Goal: Task Accomplishment & Management: Use online tool/utility

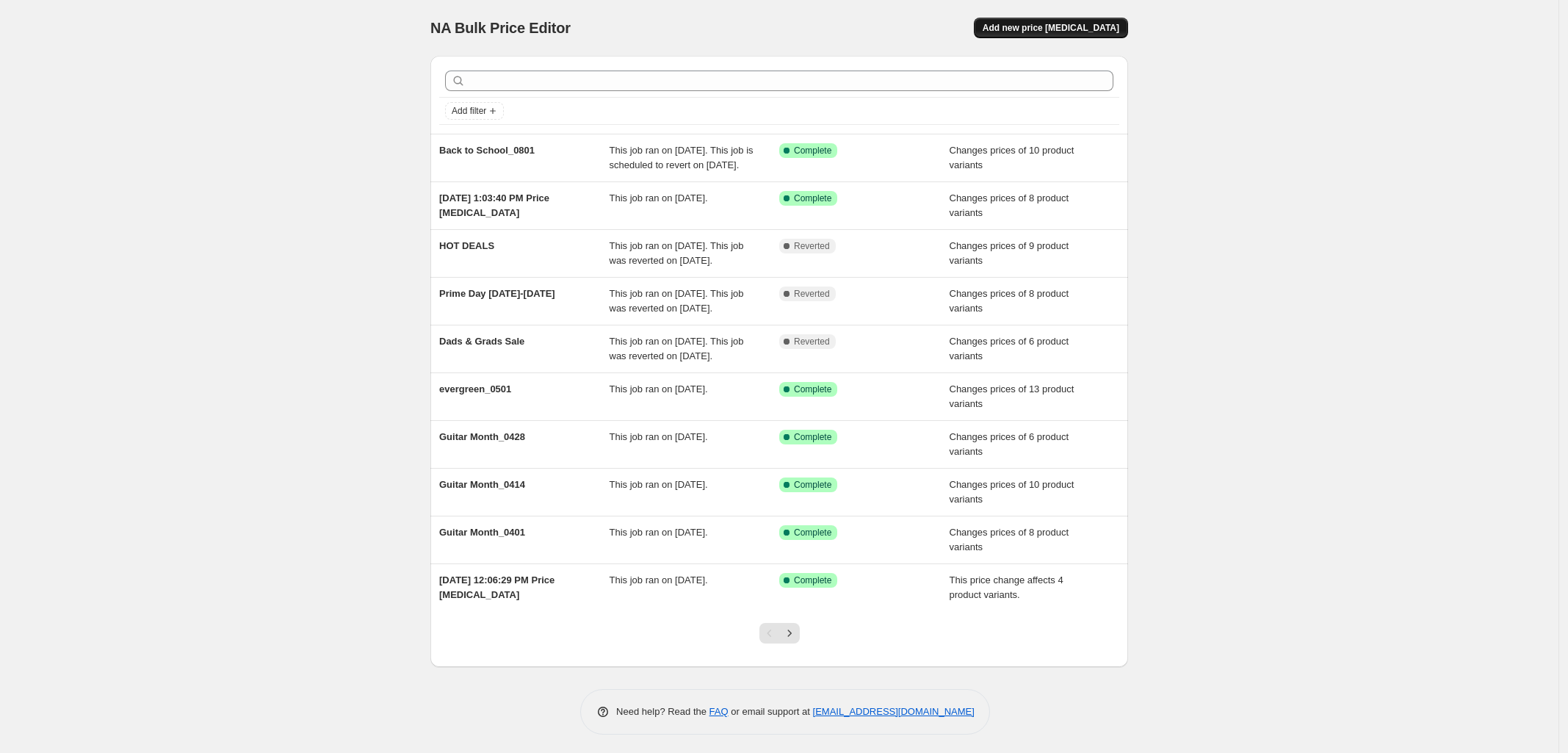
click at [1087, 26] on span "Add new price [MEDICAL_DATA]" at bounding box center [1050, 28] width 137 height 12
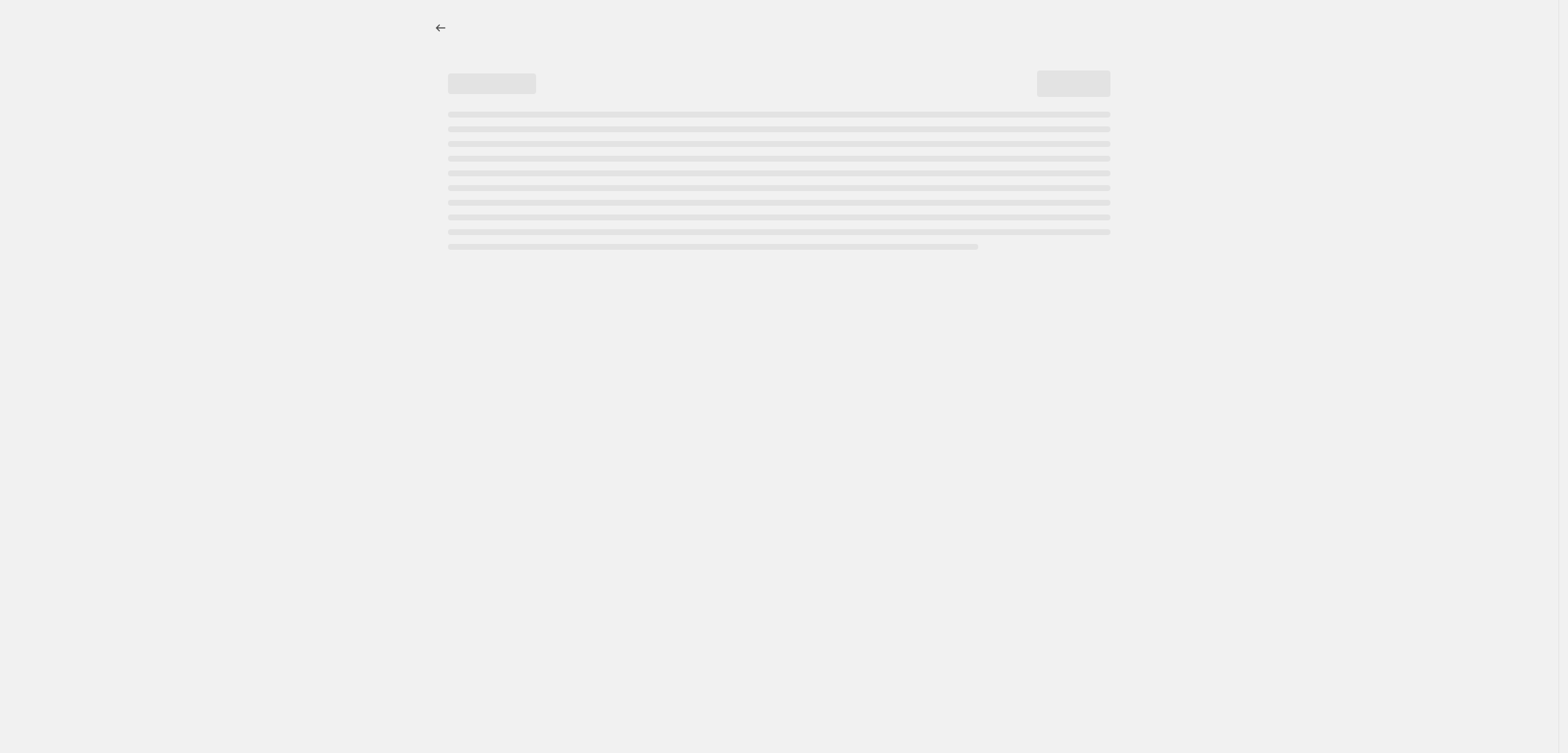
select select "percentage"
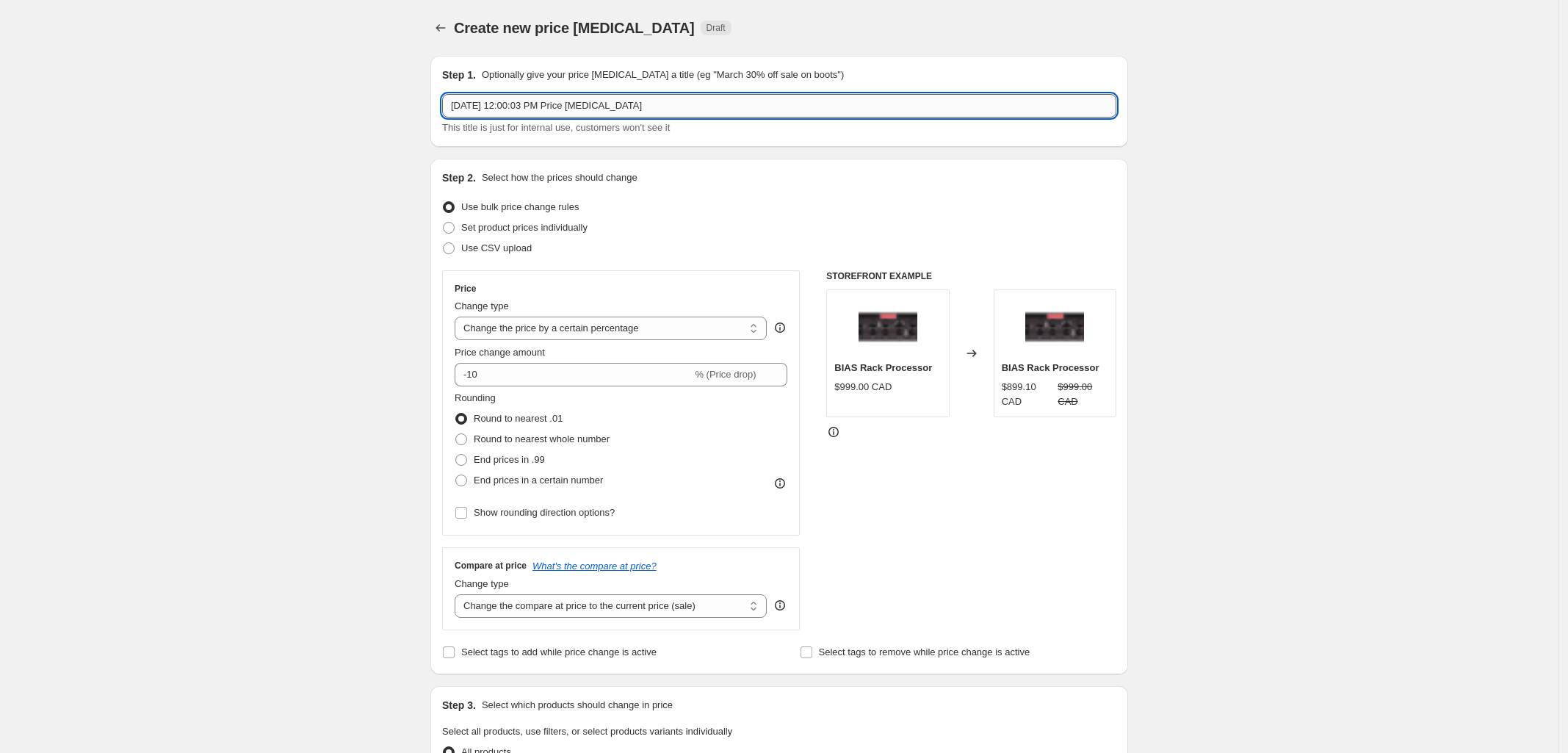
click at [544, 107] on input "[DATE] 12:00:03 PM Price [MEDICAL_DATA]" at bounding box center [779, 105] width 674 height 23
paste input "69 69 60 79.99 99"
click at [555, 112] on input "[DATE] -" at bounding box center [779, 105] width 674 height 23
paste input "Pumpkin Spice is Back"
type input "[DATE] - Pumpkin Spice is Back"
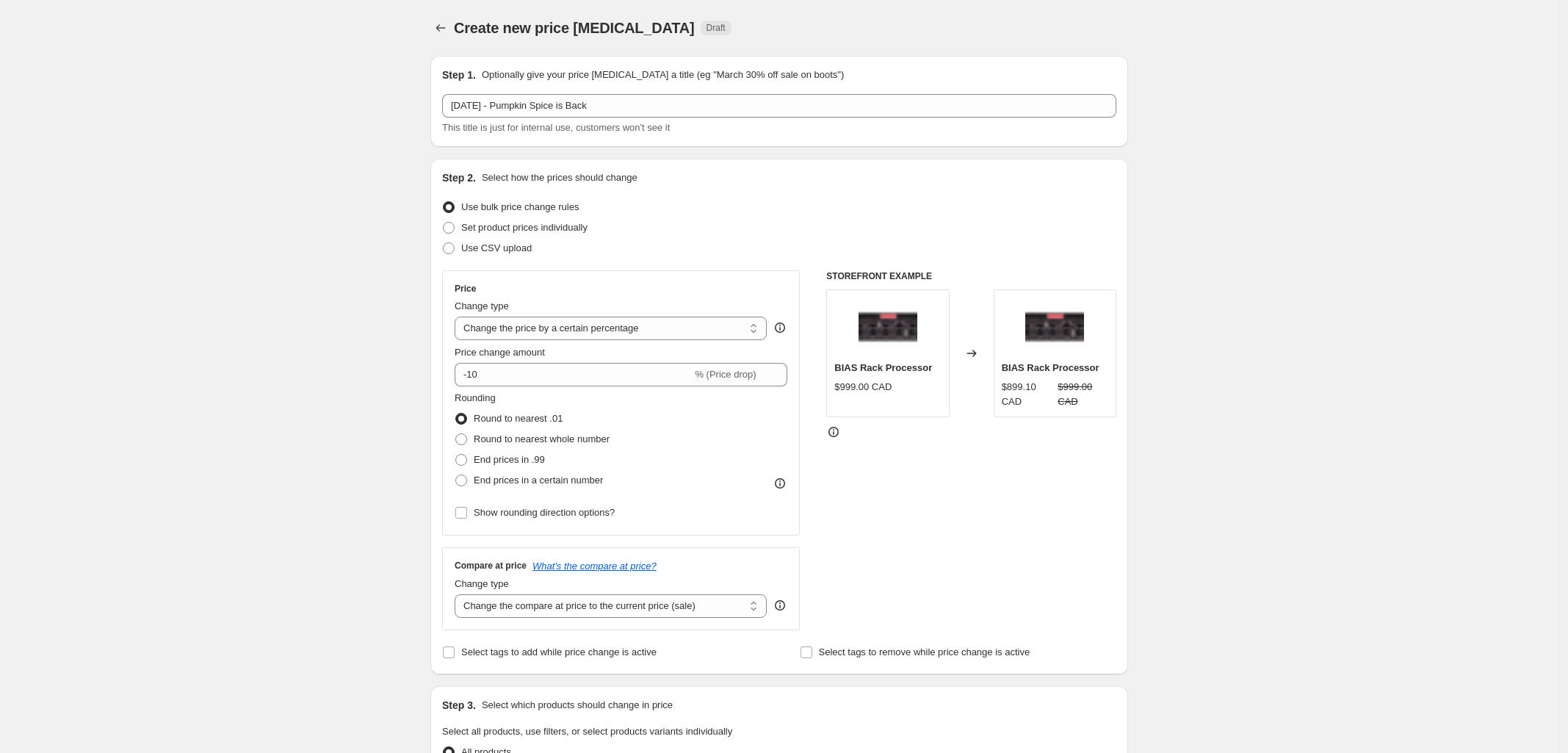
click at [218, 485] on div "Create new price [MEDICAL_DATA]. This page is ready Create new price [MEDICAL_D…" at bounding box center [779, 734] width 1559 height 1469
click at [454, 228] on span at bounding box center [449, 228] width 12 height 12
click at [444, 223] on input "Set product prices individually" at bounding box center [443, 222] width 1 height 1
radio input "true"
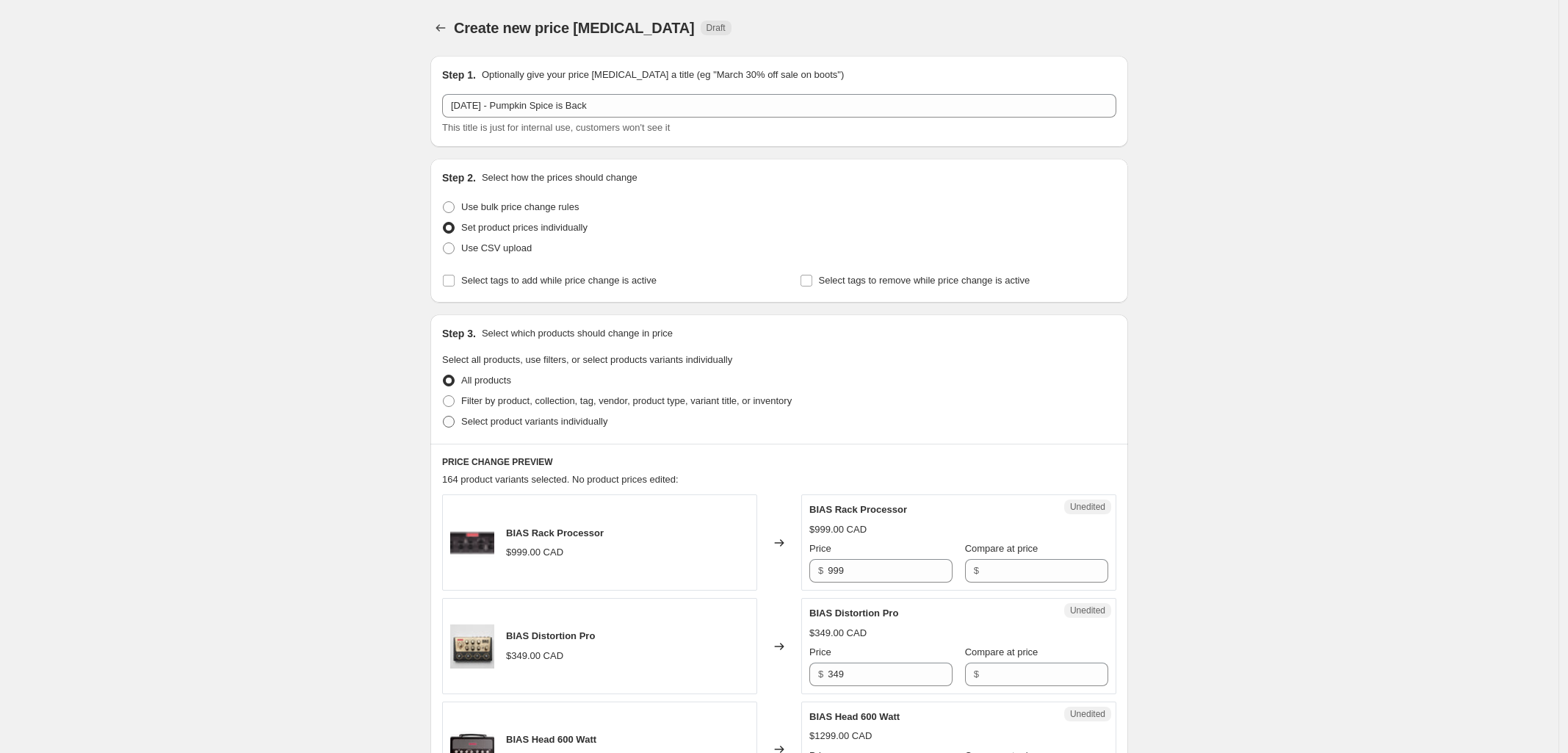
click at [452, 427] on span at bounding box center [448, 421] width 13 height 13
click at [444, 417] on input "Select product variants individually" at bounding box center [443, 416] width 1 height 1
radio input "true"
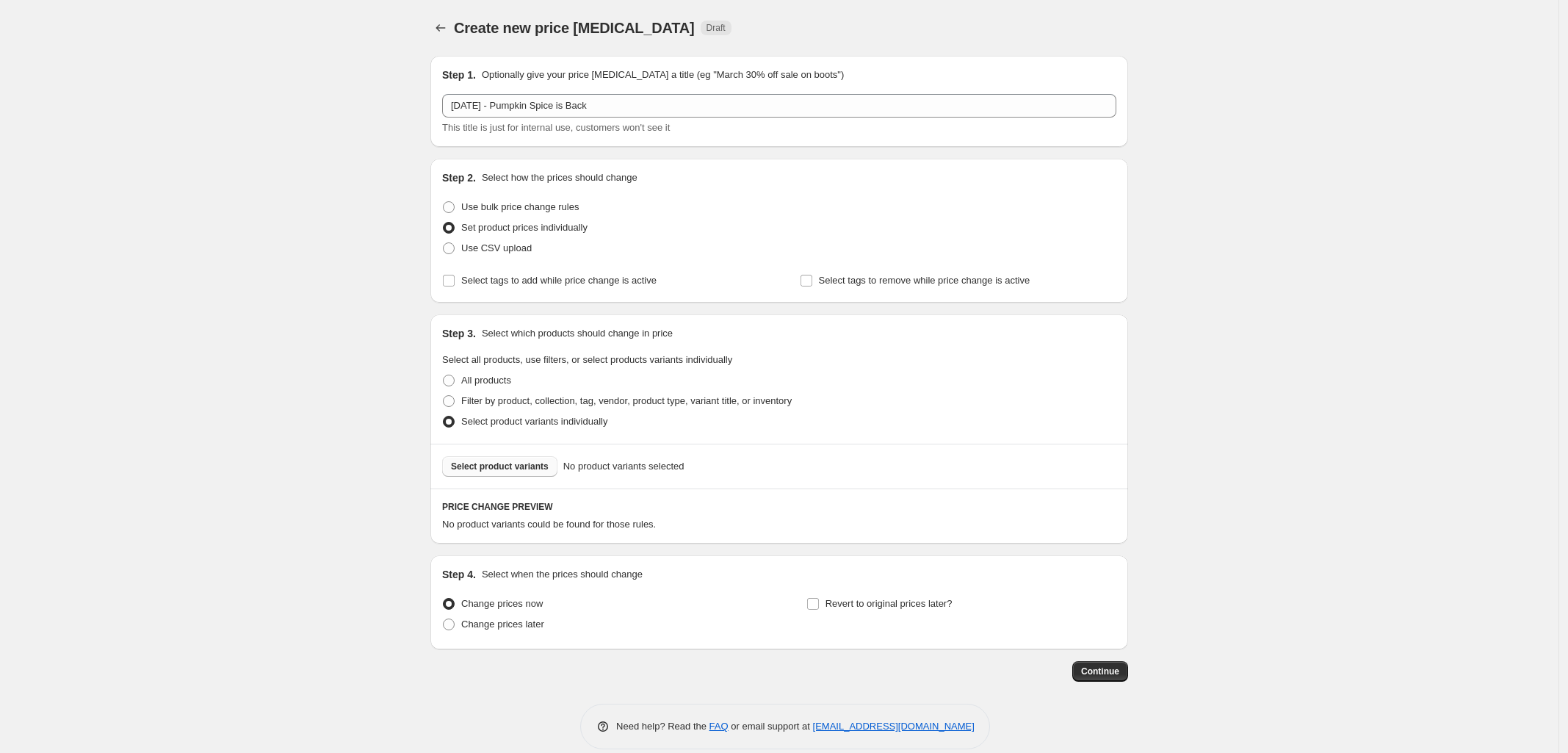
click at [521, 460] on button "Select product variants" at bounding box center [500, 466] width 115 height 21
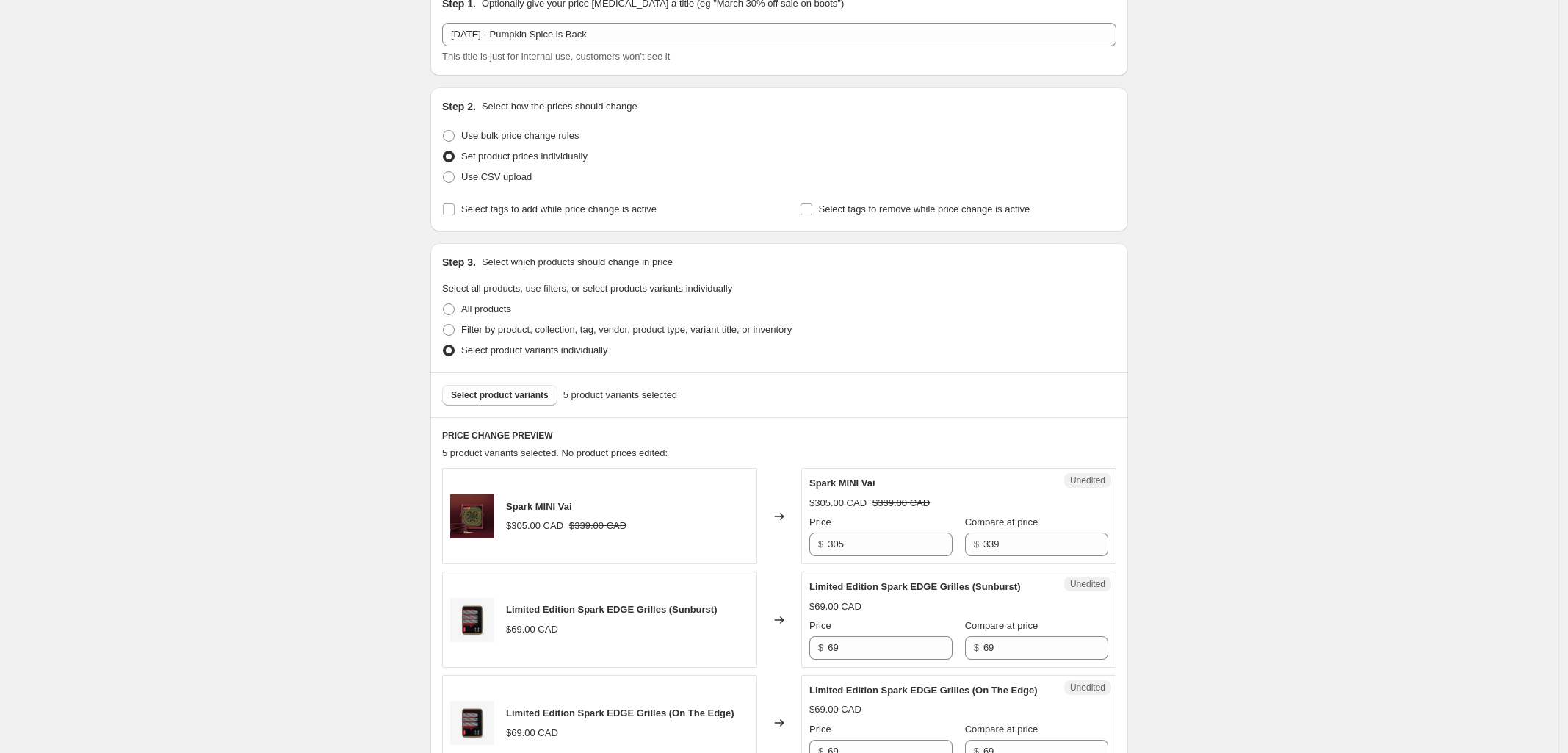
scroll to position [92, 0]
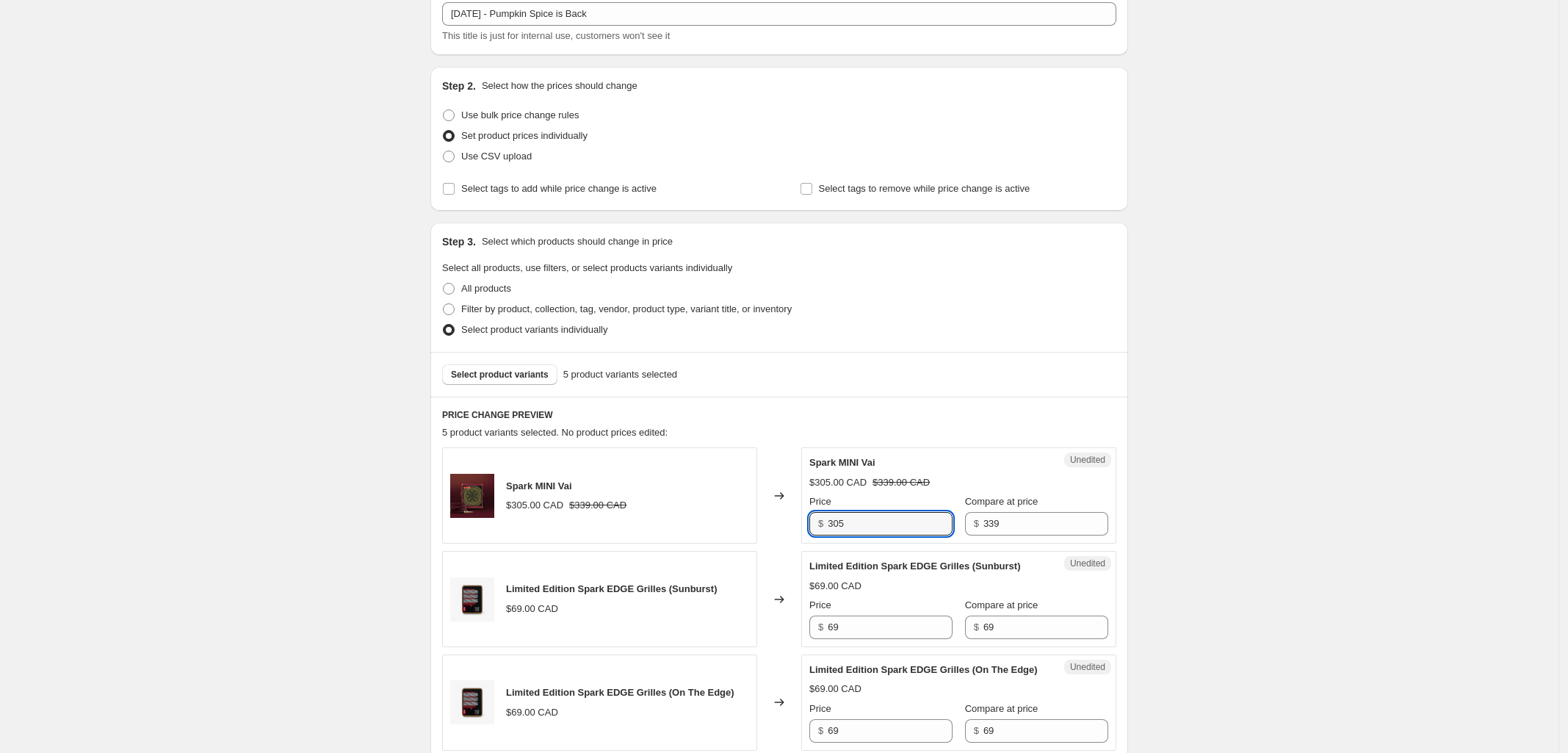
drag, startPoint x: 856, startPoint y: 523, endPoint x: 780, endPoint y: 521, distance: 76.0
click at [783, 520] on div "Spark MINI Vai $305.00 CAD $339.00 CAD Changed to Unedited Spark MINI Vai $305.…" at bounding box center [779, 496] width 674 height 96
type input "299"
click at [1334, 540] on div "Create new price [MEDICAL_DATA]. This page is ready Create new price [MEDICAL_D…" at bounding box center [779, 568] width 1559 height 1321
drag, startPoint x: 846, startPoint y: 626, endPoint x: 688, endPoint y: 626, distance: 158.0
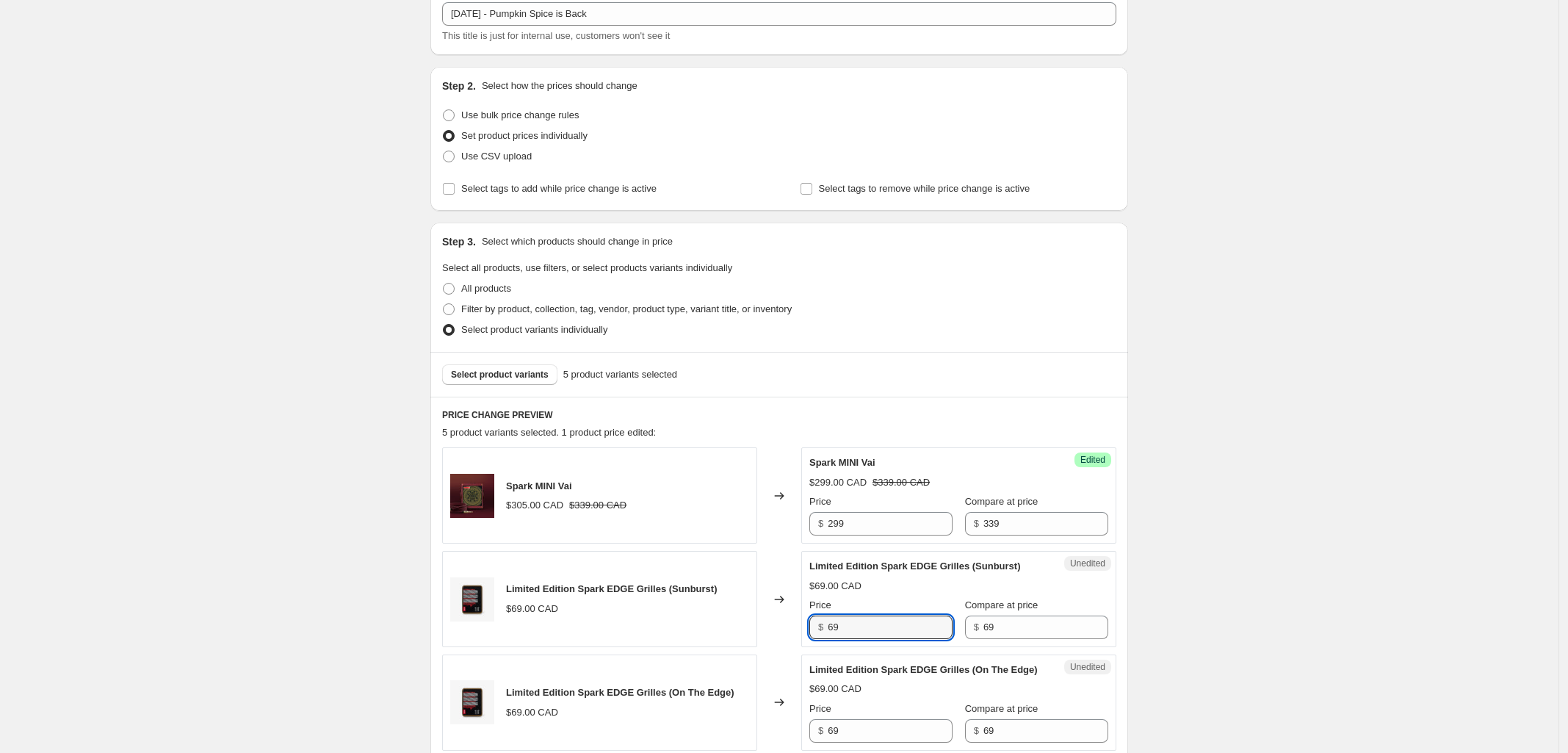
click at [689, 626] on div "Limited Edition Spark EDGE Grilles (Sunburst) $69.00 CAD Changed to Unedited Li…" at bounding box center [779, 599] width 674 height 96
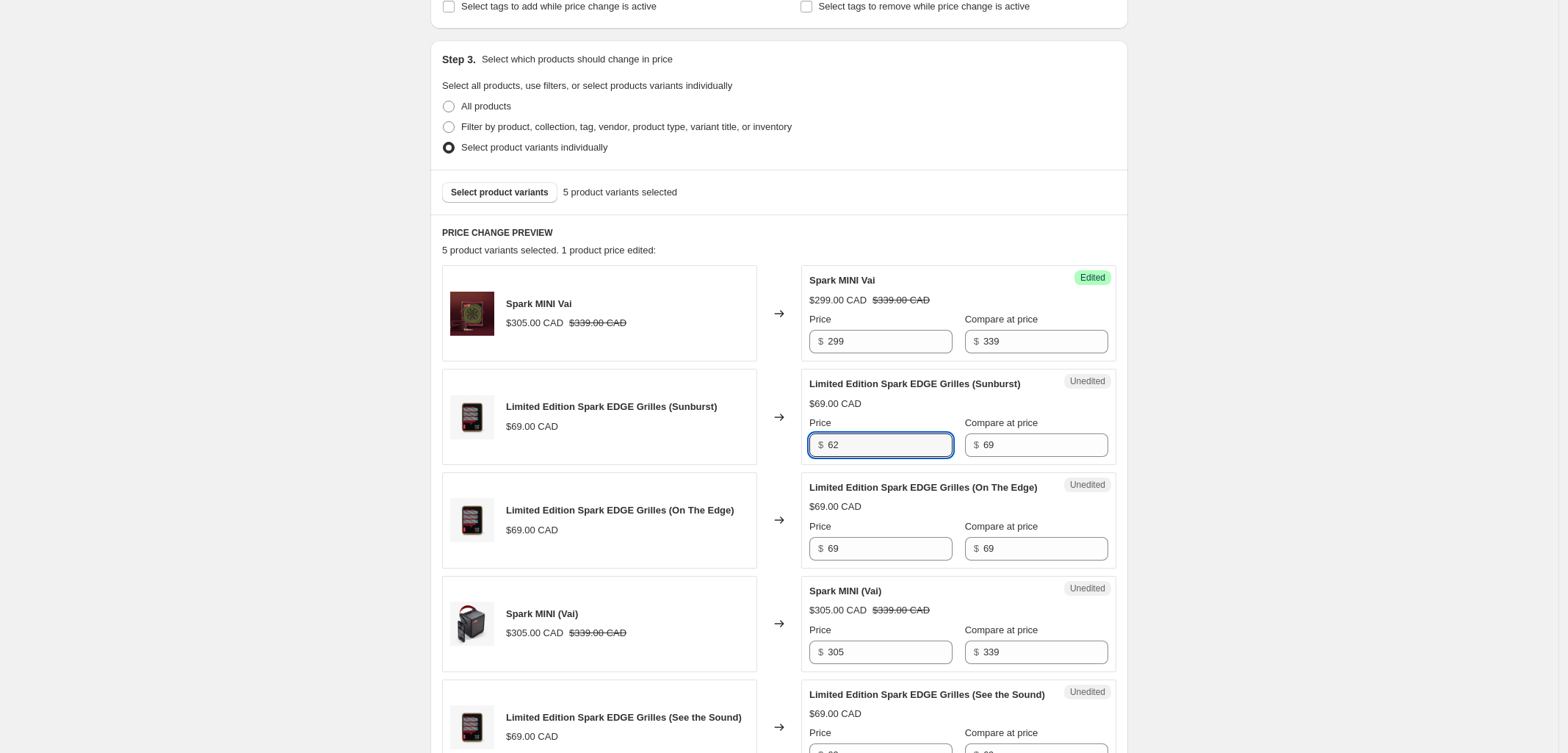
scroll to position [275, 0]
type input "62"
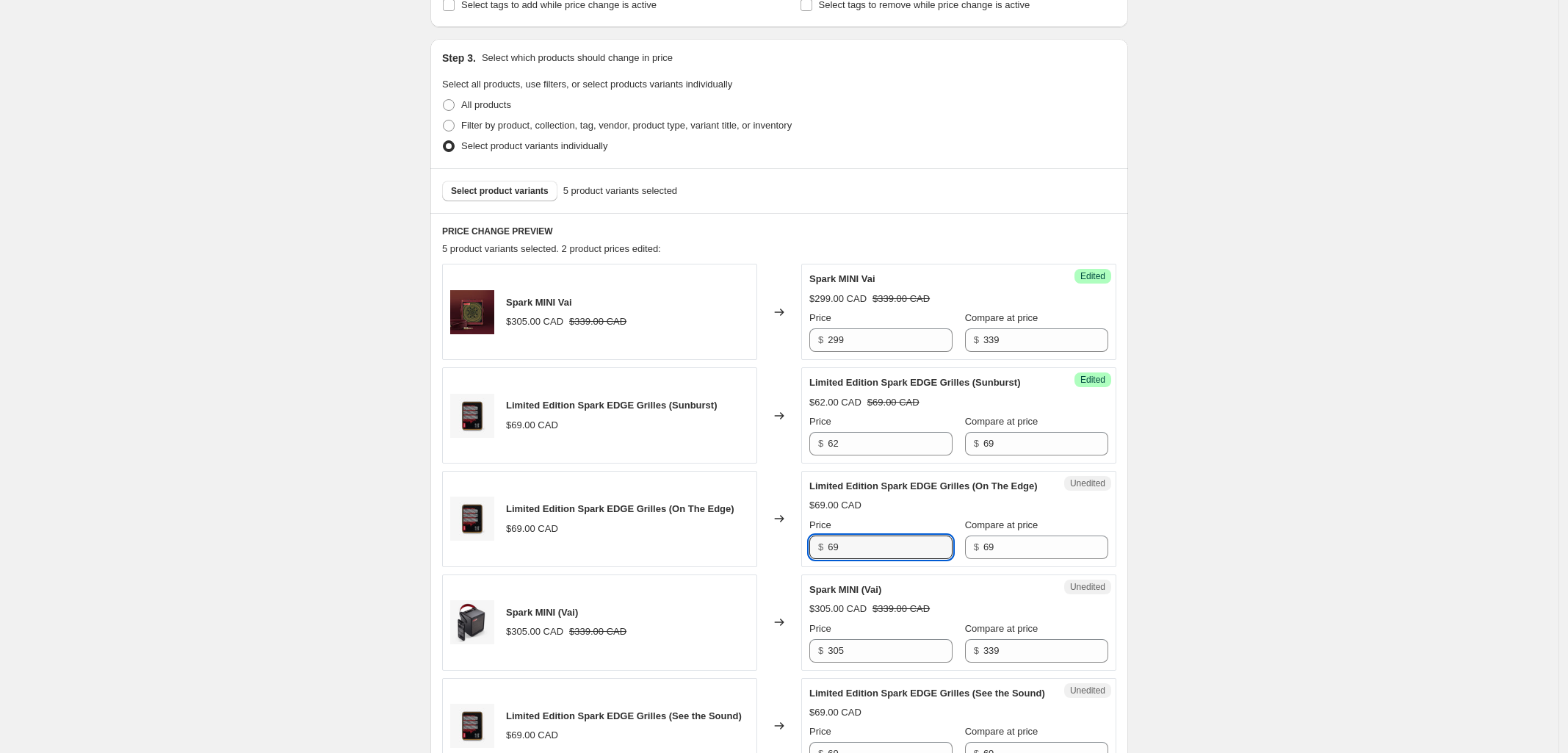
drag, startPoint x: 880, startPoint y: 570, endPoint x: 744, endPoint y: 570, distance: 136.0
click at [744, 567] on div "Limited Edition Spark EDGE Grilles (On The Edge) $69.00 CAD Changed to Unedited…" at bounding box center [779, 519] width 674 height 96
type input "62"
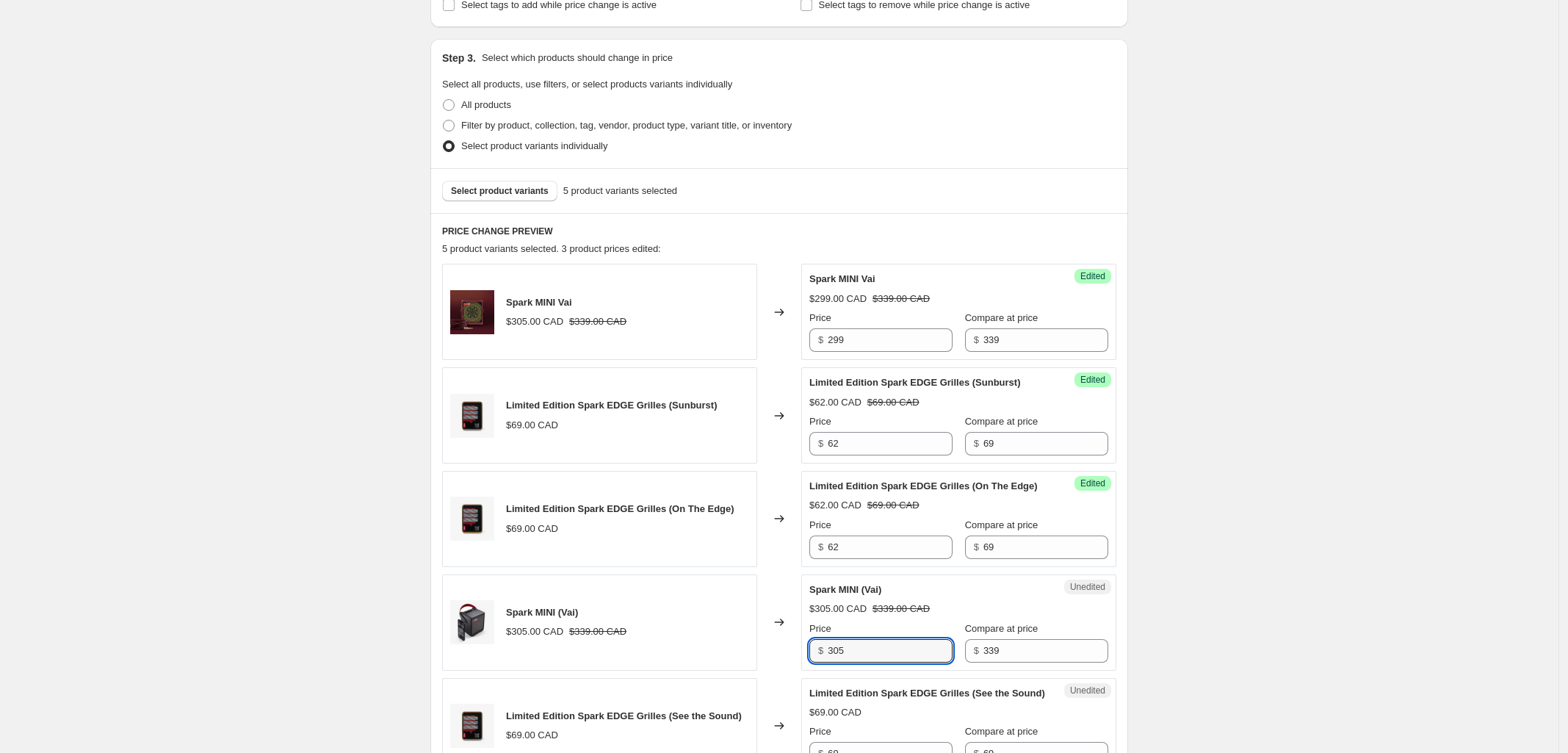
drag, startPoint x: 822, startPoint y: 663, endPoint x: 724, endPoint y: 655, distance: 98.3
click at [729, 656] on div "Spark MINI (Vai) $305.00 CAD $339.00 CAD Changed to Unedited Spark MINI (Vai) $…" at bounding box center [779, 623] width 674 height 96
type input "299"
click at [1239, 640] on div "Create new price [MEDICAL_DATA]. This page is ready Create new price [MEDICAL_D…" at bounding box center [779, 385] width 1559 height 1321
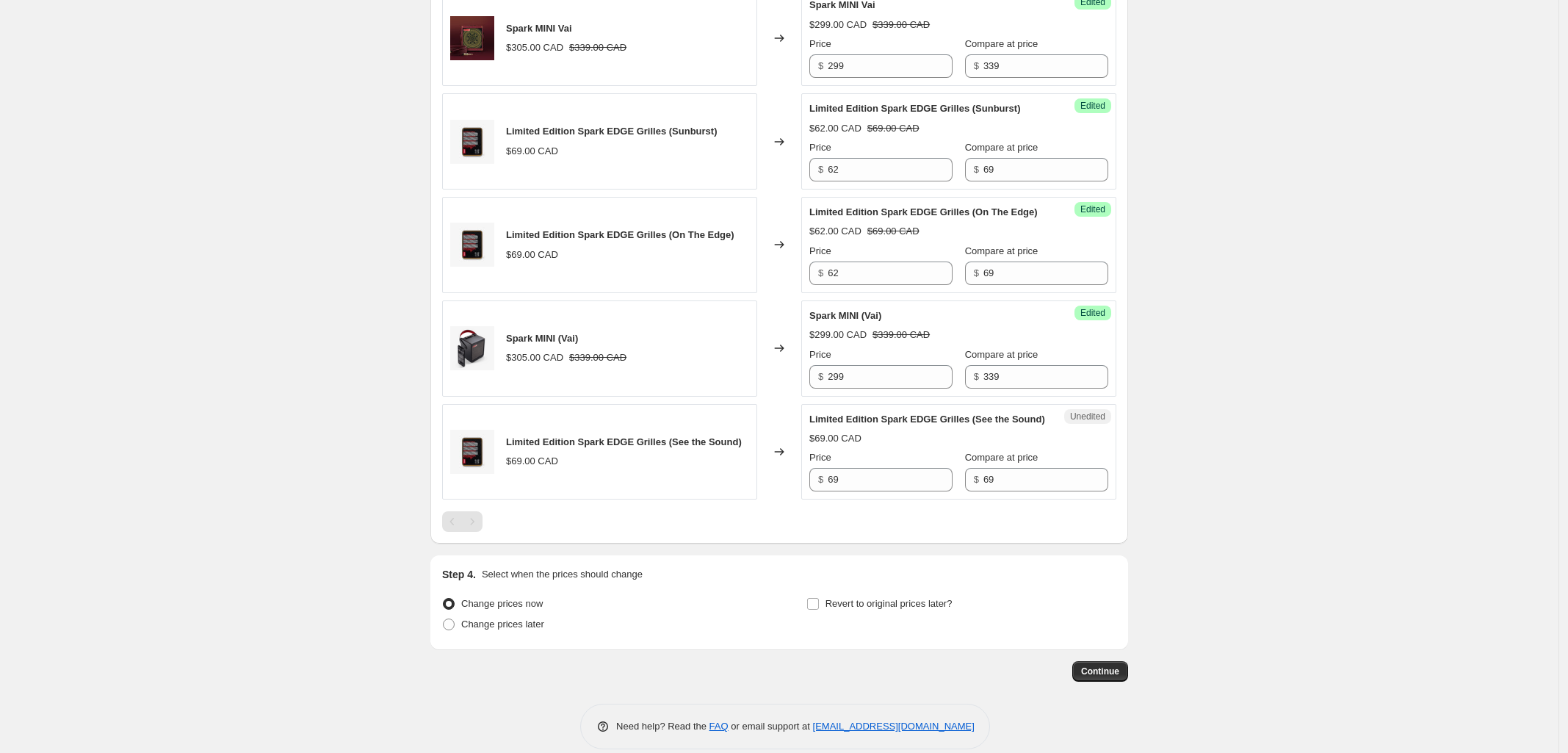
scroll to position [551, 0]
drag, startPoint x: 776, startPoint y: 502, endPoint x: 641, endPoint y: 502, distance: 135.0
click at [641, 499] on div "Limited Edition Spark EDGE Grilles (See the Sound) $69.00 CAD Changed to Unedit…" at bounding box center [779, 451] width 674 height 96
type input "62"
click at [1361, 437] on div "Create new price [MEDICAL_DATA]. This page is ready Create new price [MEDICAL_D…" at bounding box center [779, 109] width 1559 height 1321
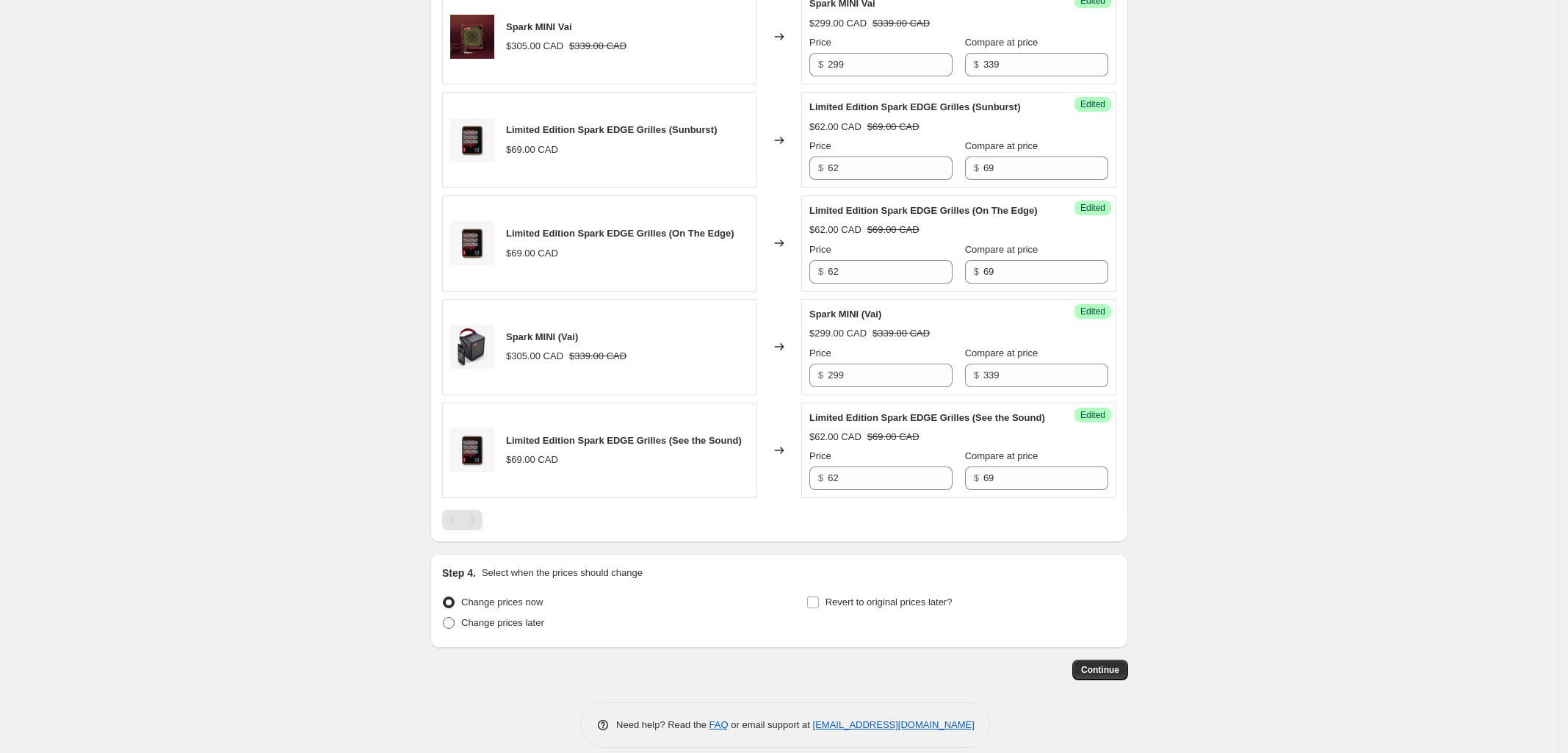
click at [452, 629] on span at bounding box center [449, 623] width 12 height 12
click at [444, 618] on input "Change prices later" at bounding box center [443, 617] width 1 height 1
radio input "true"
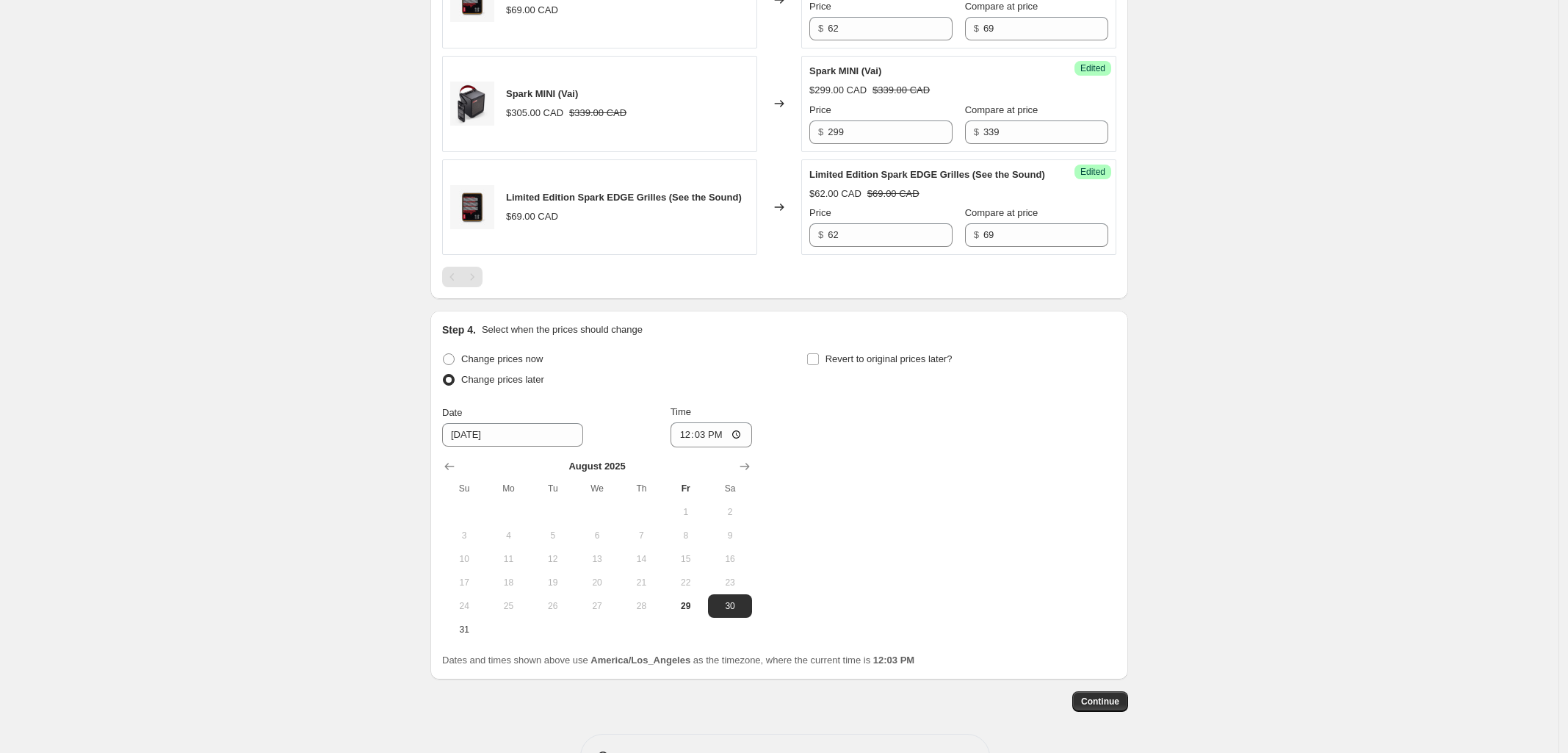
scroll to position [826, 0]
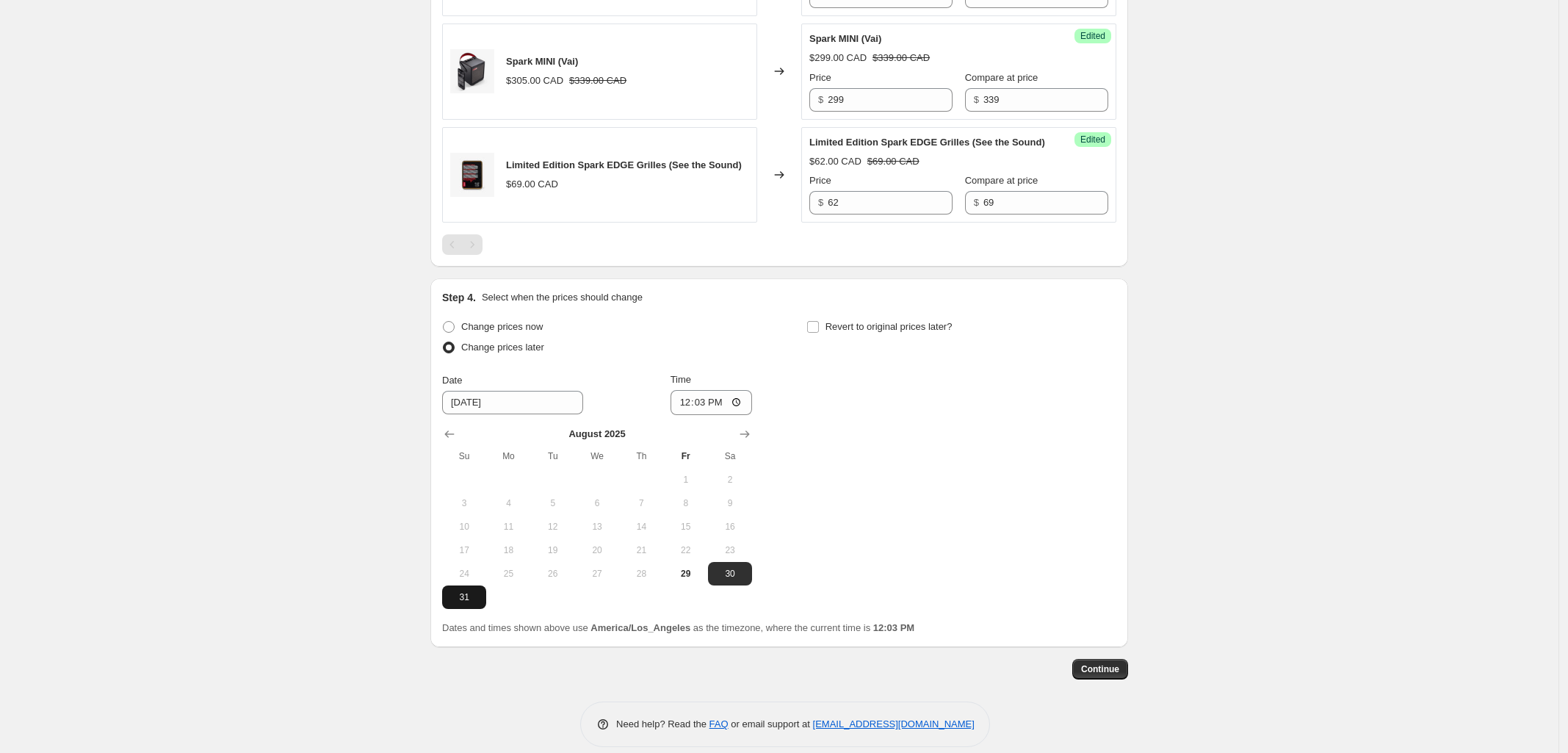
click at [467, 609] on button "31" at bounding box center [464, 596] width 44 height 23
click at [755, 444] on button "Show next month, September 2025" at bounding box center [745, 435] width 21 height 21
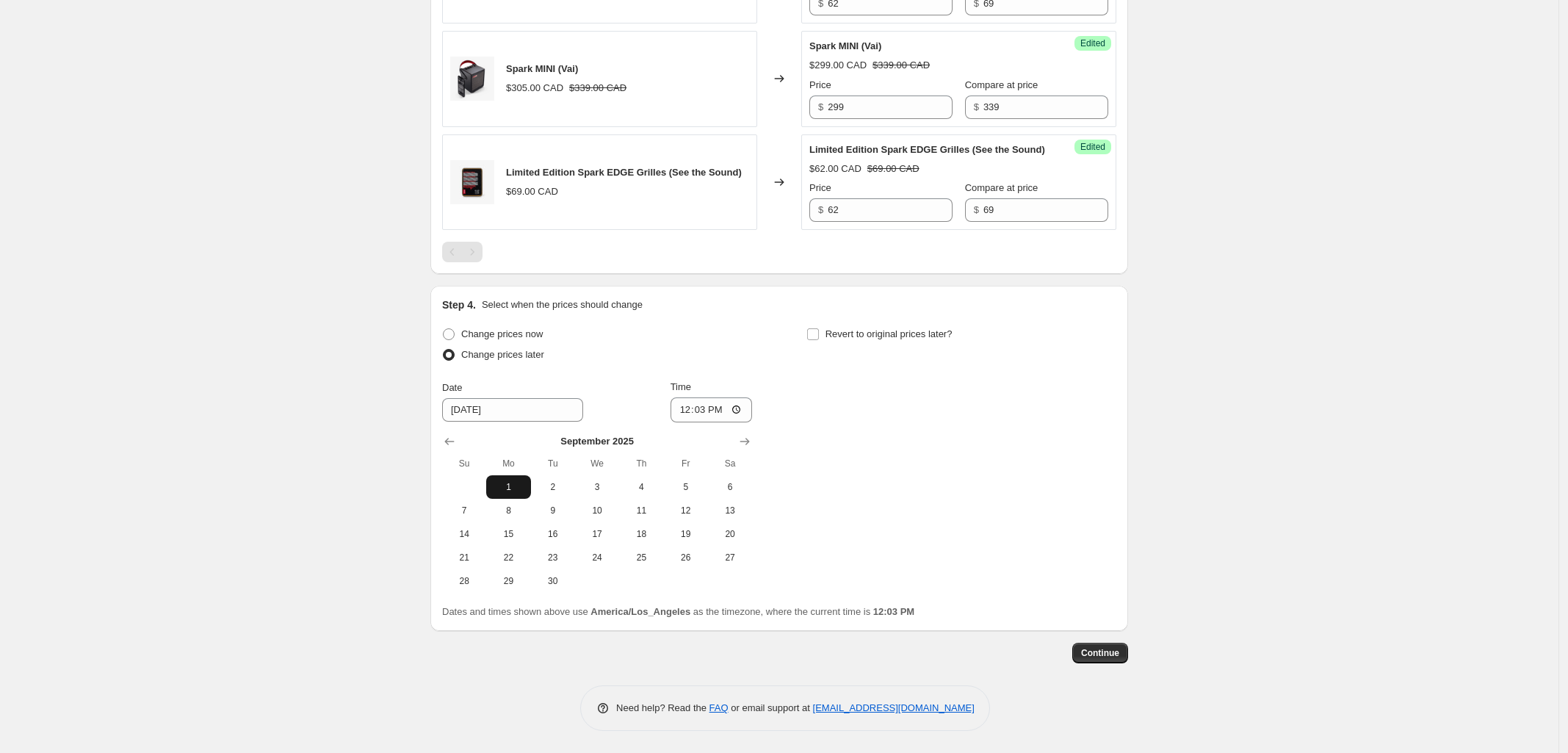
click at [516, 493] on span "1" at bounding box center [508, 487] width 33 height 12
type input "[DATE]"
click at [741, 423] on input "12:03" at bounding box center [711, 410] width 83 height 25
type input "00:00"
click at [886, 445] on div "Change prices now Change prices later Date [DATE] Time 00:00 [DATE] Su Mo Tu We…" at bounding box center [779, 458] width 674 height 268
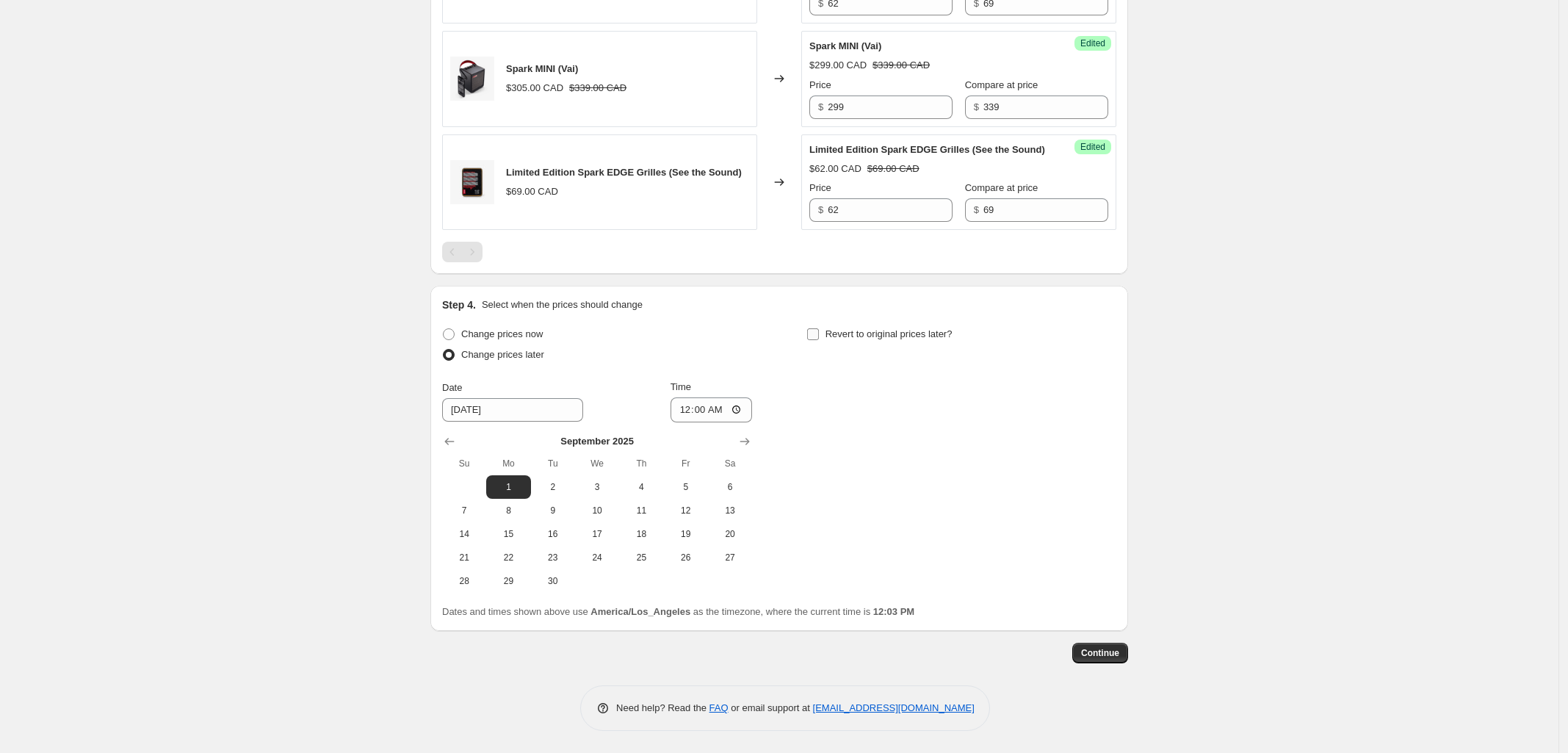
click at [815, 340] on input "Revert to original prices later?" at bounding box center [813, 335] width 12 height 12
checkbox input "true"
click at [922, 587] on span "30" at bounding box center [917, 581] width 33 height 12
type input "[DATE]"
click at [1099, 423] on input "12:03" at bounding box center [1075, 410] width 83 height 25
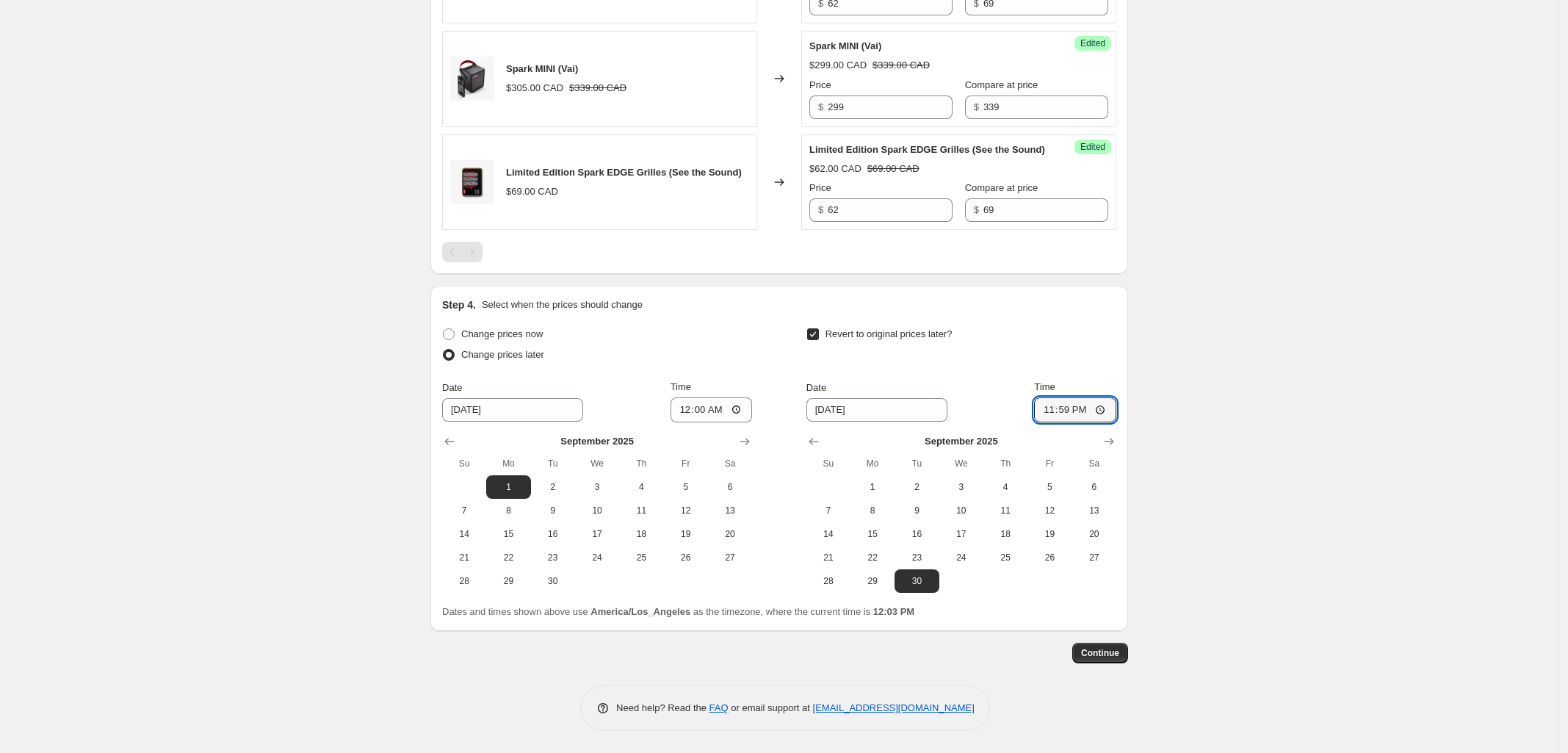
type input "23:59"
click at [1100, 659] on span "Continue" at bounding box center [1100, 653] width 38 height 12
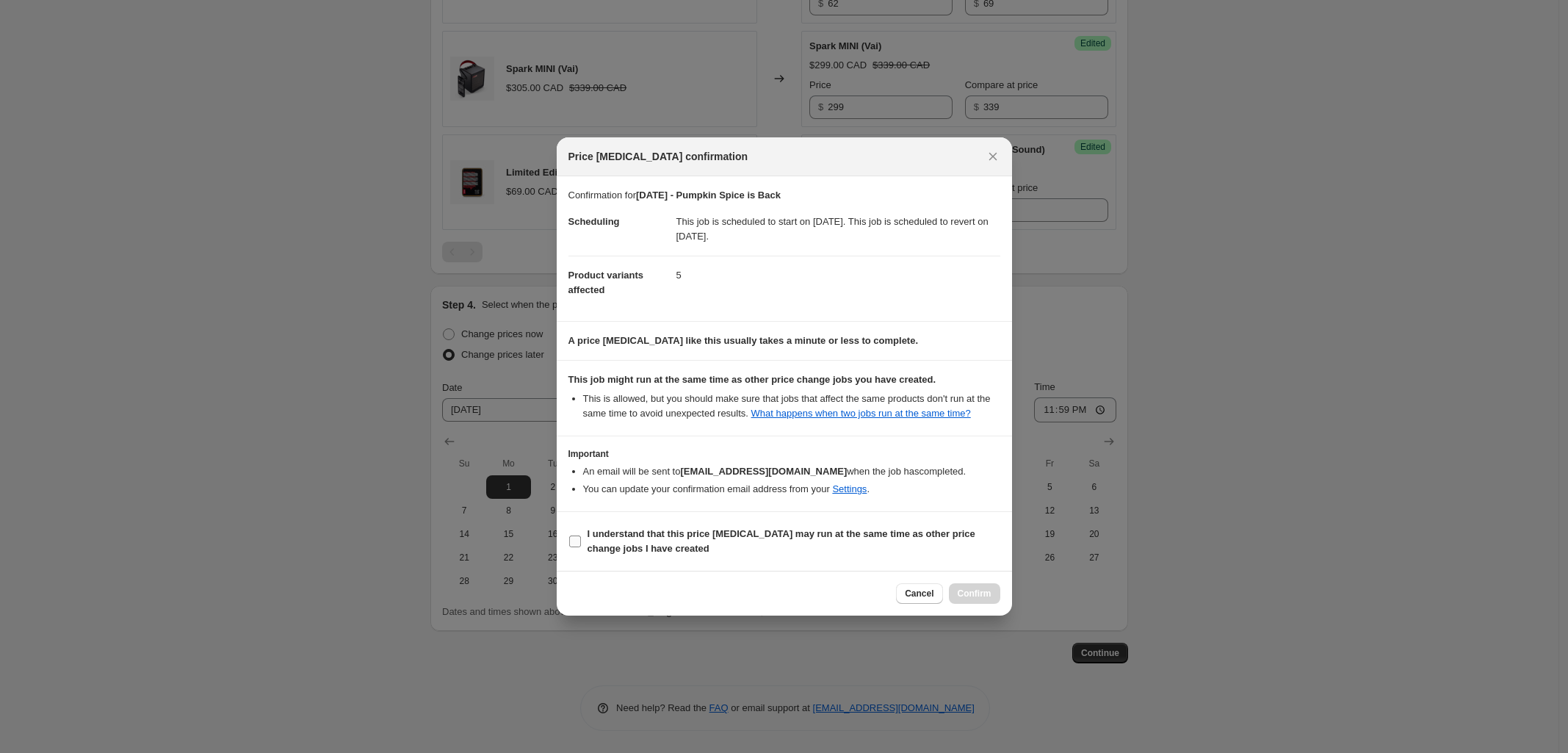
click at [570, 540] on input "I understand that this price [MEDICAL_DATA] may run at the same time as other p…" at bounding box center [575, 541] width 12 height 12
checkbox input "true"
click at [977, 595] on span "Confirm" at bounding box center [974, 594] width 34 height 12
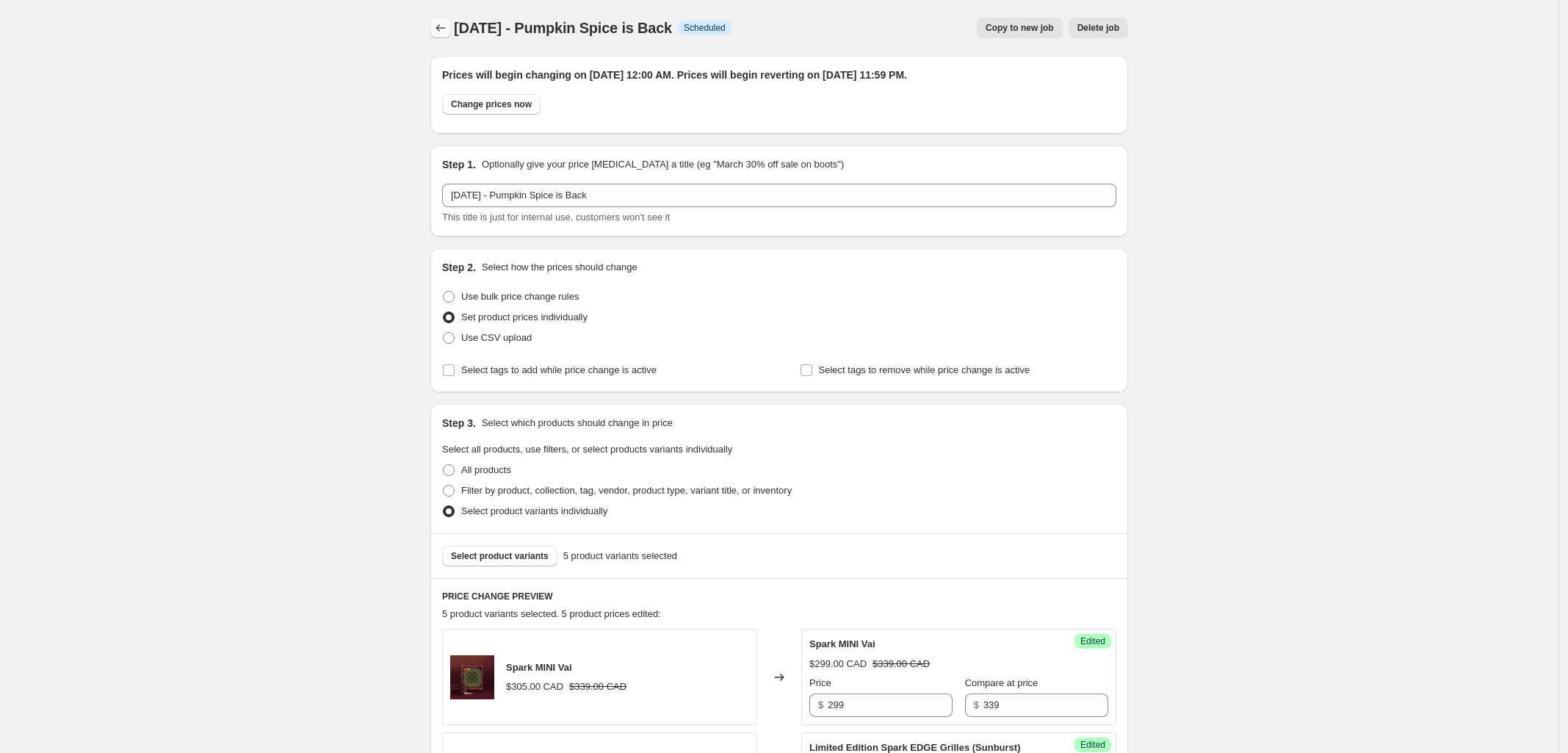
click at [441, 29] on icon "Price change jobs" at bounding box center [440, 28] width 15 height 15
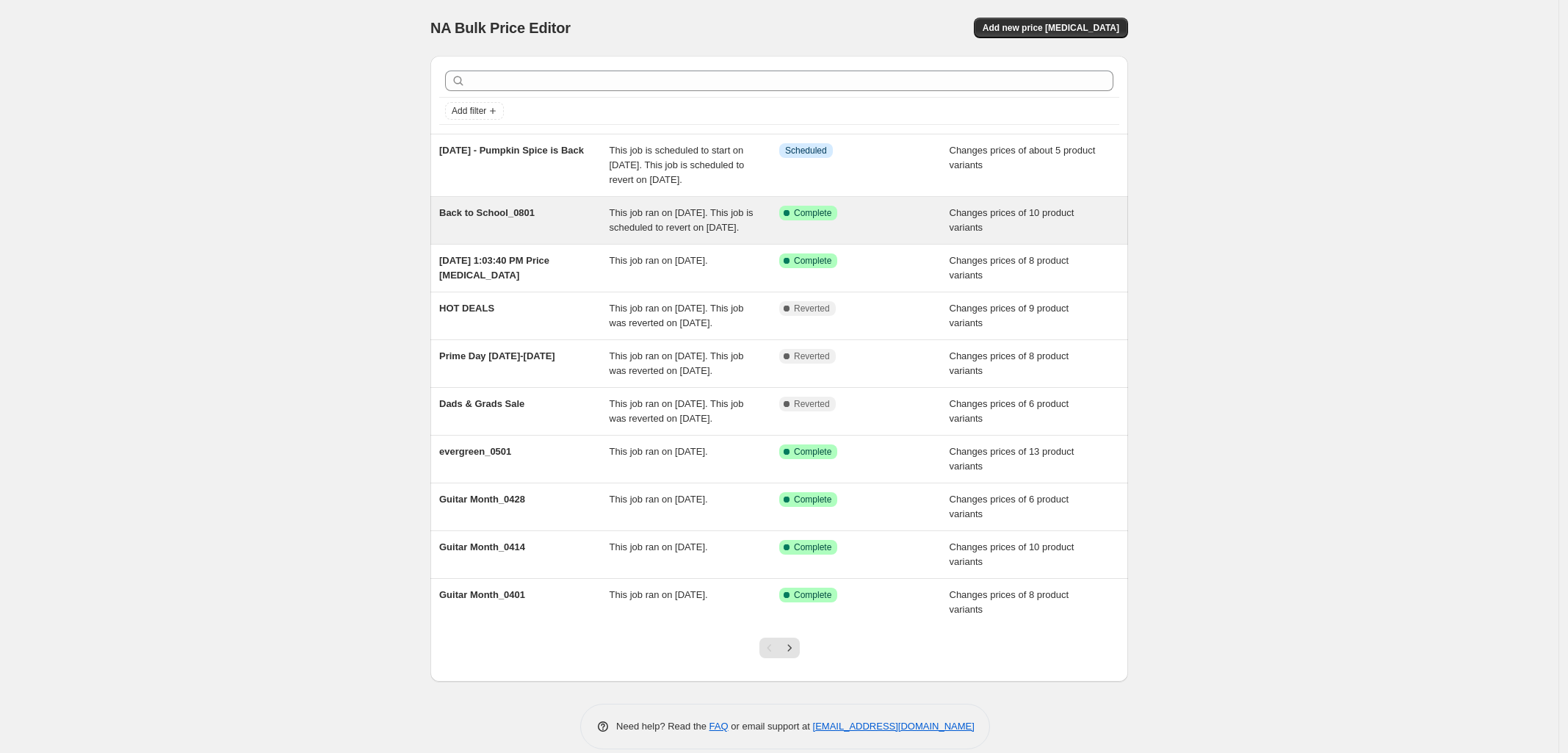
click at [725, 233] on span "This job ran on [DATE]. This job is scheduled to revert on [DATE]." at bounding box center [681, 220] width 144 height 26
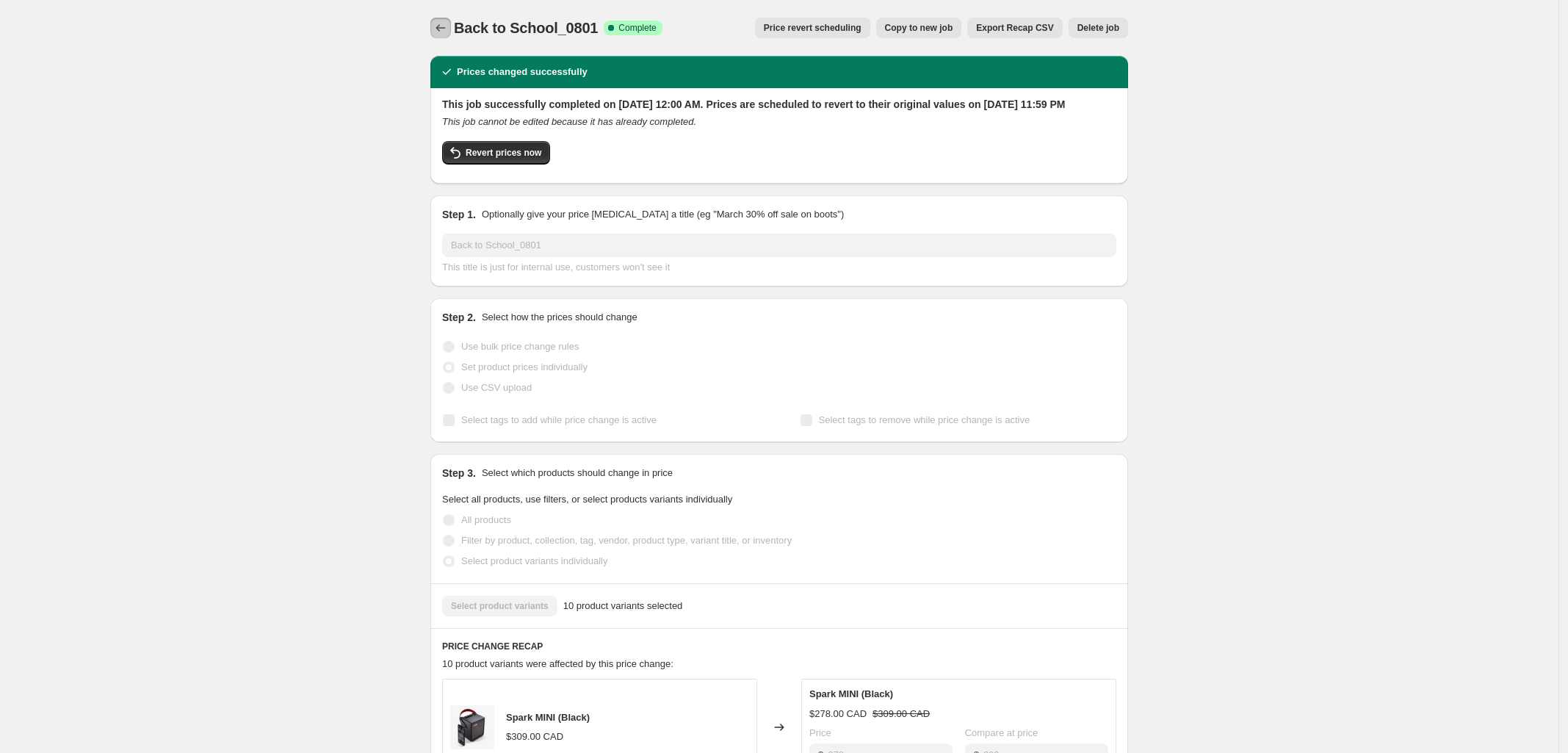
click at [442, 29] on icon "Price change jobs" at bounding box center [440, 28] width 9 height 8
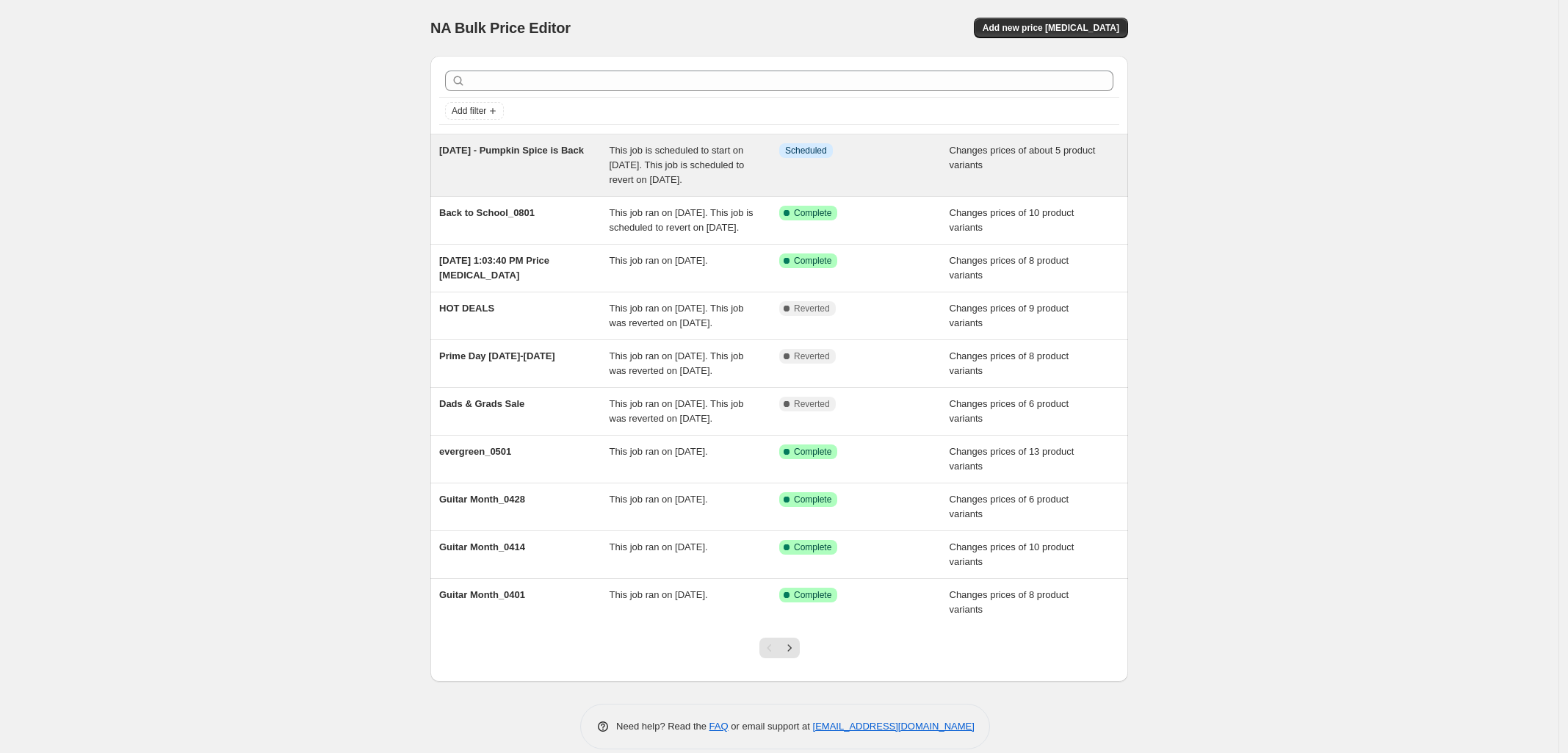
click at [555, 155] on span "[DATE] - Pumpkin Spice is Back" at bounding box center [512, 150] width 145 height 11
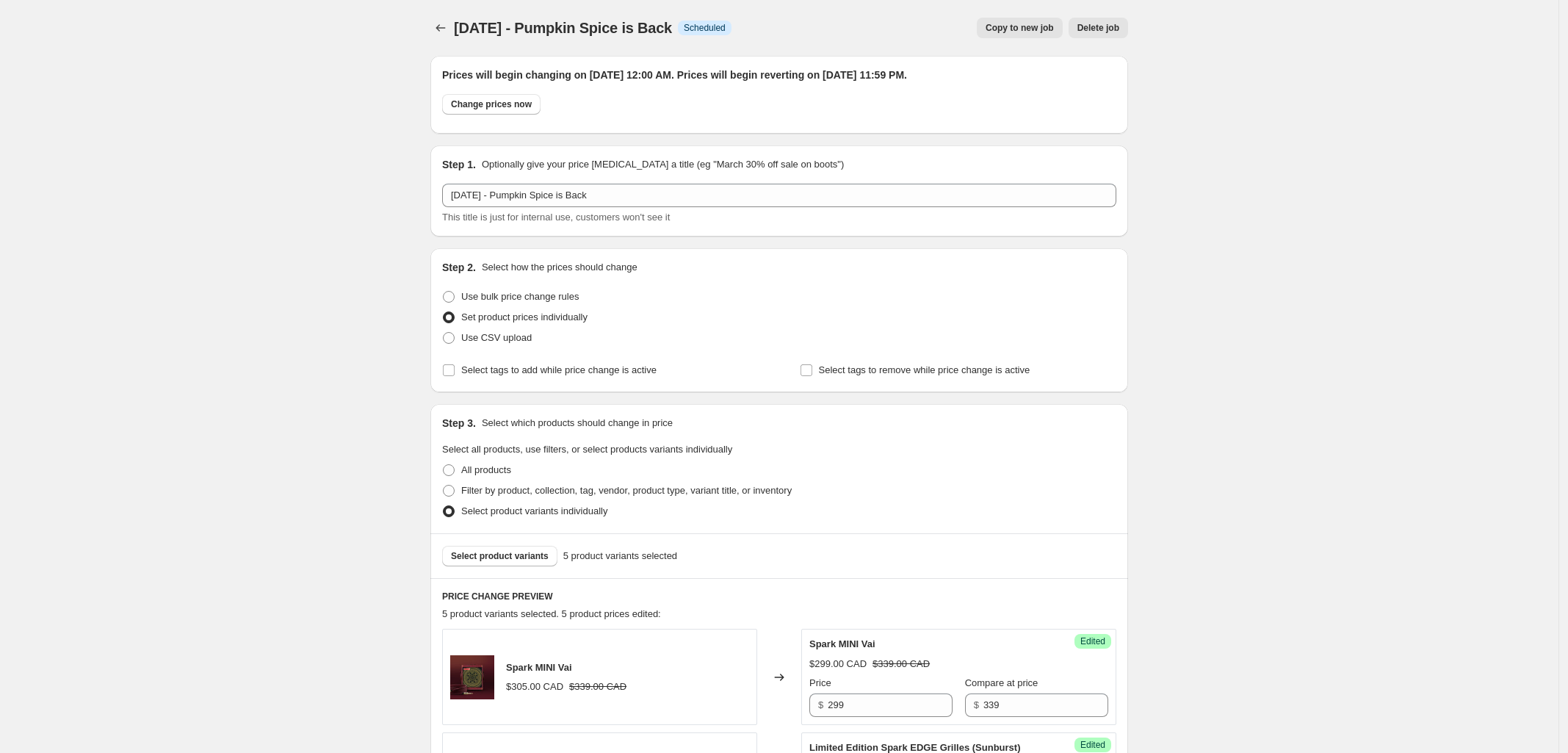
drag, startPoint x: 717, startPoint y: 34, endPoint x: 461, endPoint y: 33, distance: 256.0
click at [461, 33] on span "[DATE] - Pumpkin Spice is Back" at bounding box center [563, 28] width 218 height 16
copy span "[DATE] - Pumpkin Spice is Back"
